Goal: Transaction & Acquisition: Purchase product/service

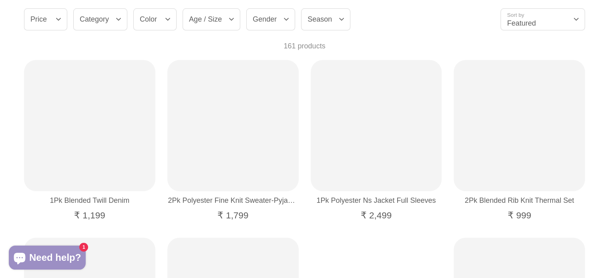
scroll to position [280, 0]
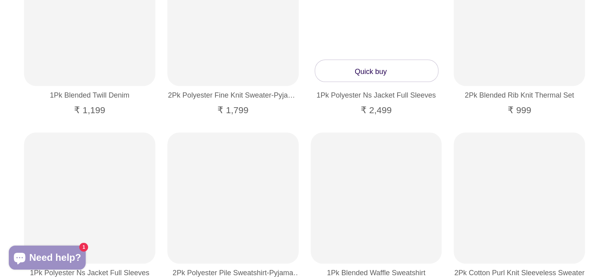
click at [375, 71] on link "Quick buy" at bounding box center [376, 70] width 123 height 21
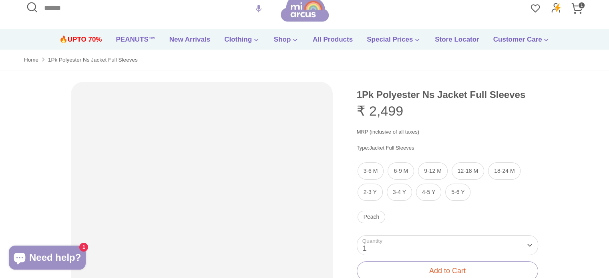
scroll to position [120, 0]
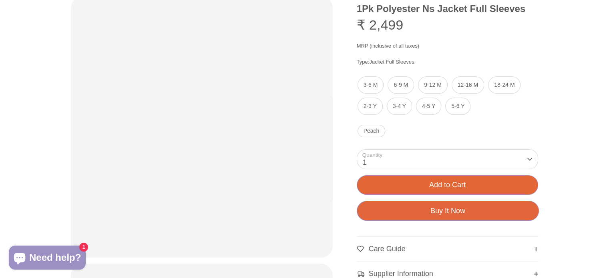
click at [481, 185] on button "Add to Cart" at bounding box center [447, 185] width 180 height 19
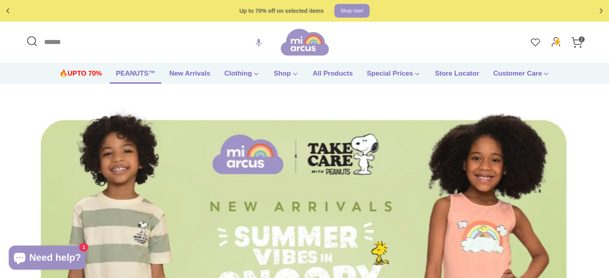
click at [128, 73] on link "PEANUTS™" at bounding box center [135, 75] width 51 height 15
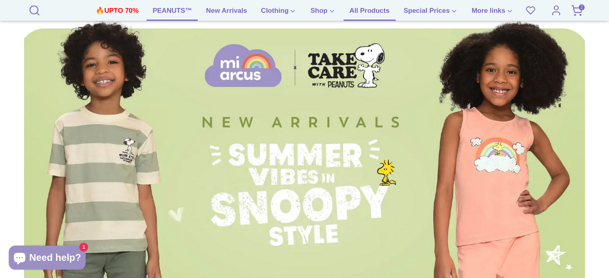
click at [366, 10] on link "All Products" at bounding box center [369, 13] width 52 height 15
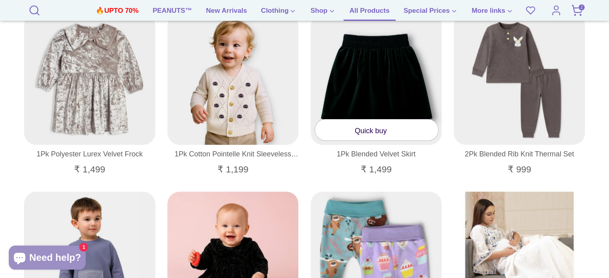
click at [385, 130] on link "Quick buy" at bounding box center [376, 129] width 123 height 21
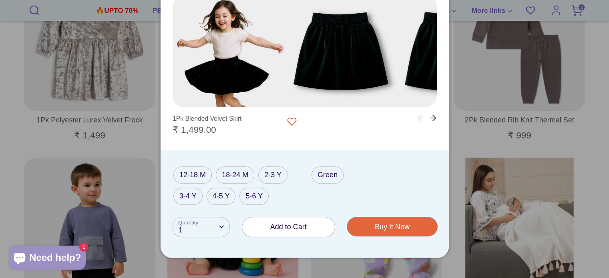
scroll to position [301, 0]
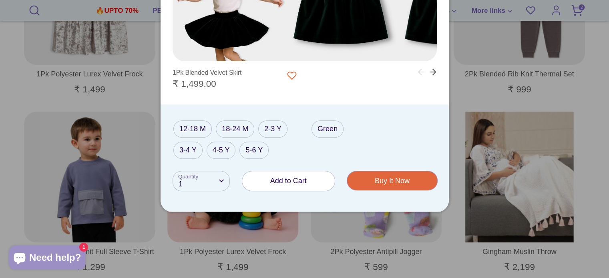
click at [304, 185] on button "Add to Cart" at bounding box center [288, 181] width 92 height 20
